Goal: Share content

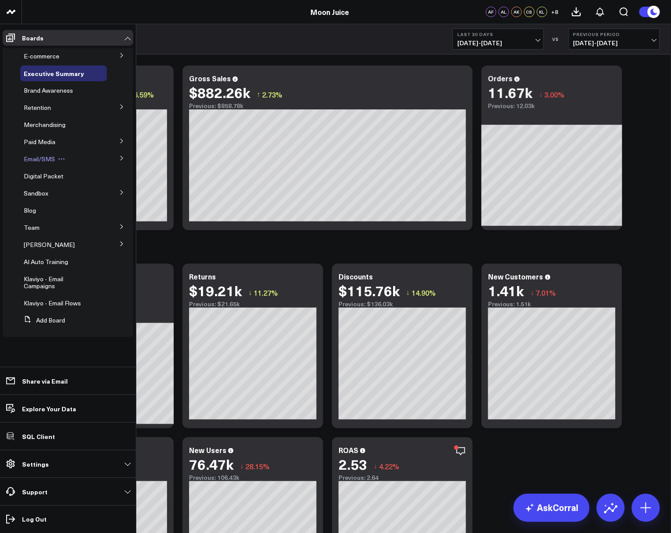
click at [43, 157] on span "Email/SMS" at bounding box center [39, 159] width 31 height 8
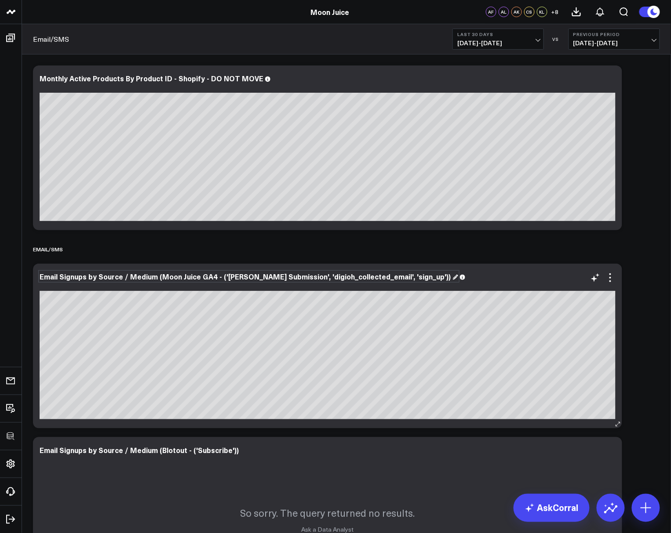
click at [236, 276] on div "Email Signups by Source / Medium (Moon Juice GA4 - ('[PERSON_NAME] Submission',…" at bounding box center [249, 277] width 419 height 10
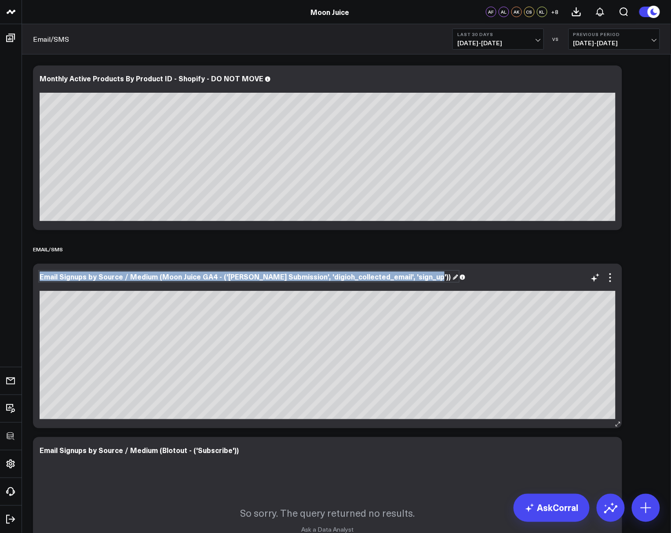
copy div "Email Signups by Source / Medium (Moon Juice GA4 - ('[PERSON_NAME] Submission',…"
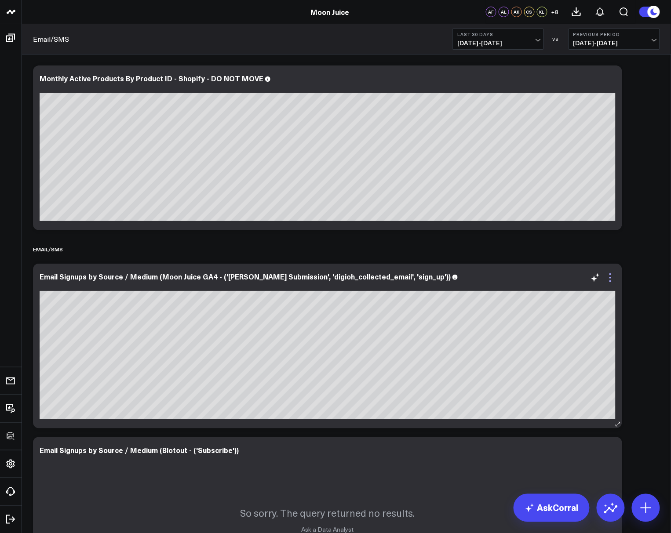
click at [610, 277] on icon at bounding box center [610, 278] width 2 height 2
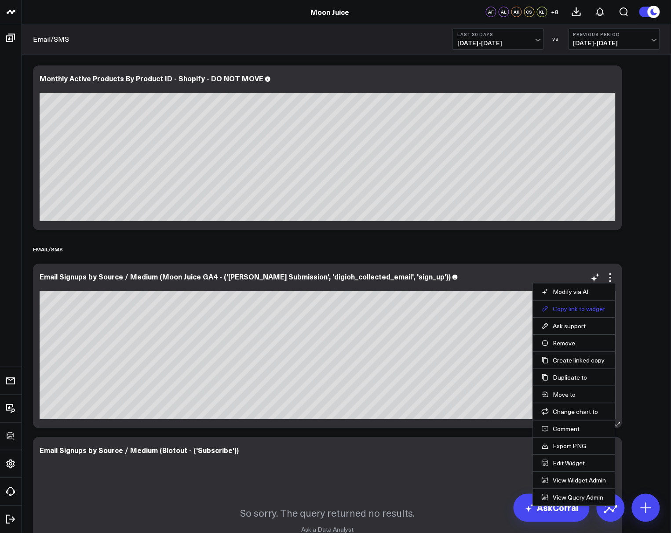
click at [577, 310] on button "Copy link to widget" at bounding box center [574, 309] width 65 height 8
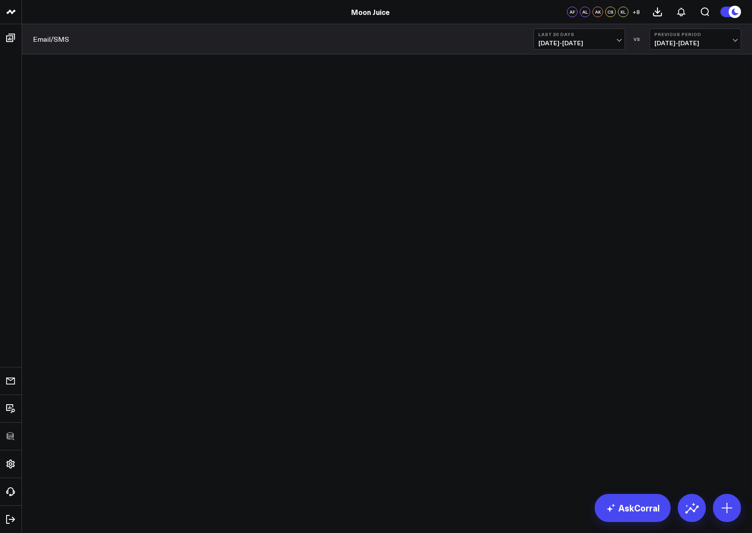
scroll to position [32, 0]
